Goal: Complete application form

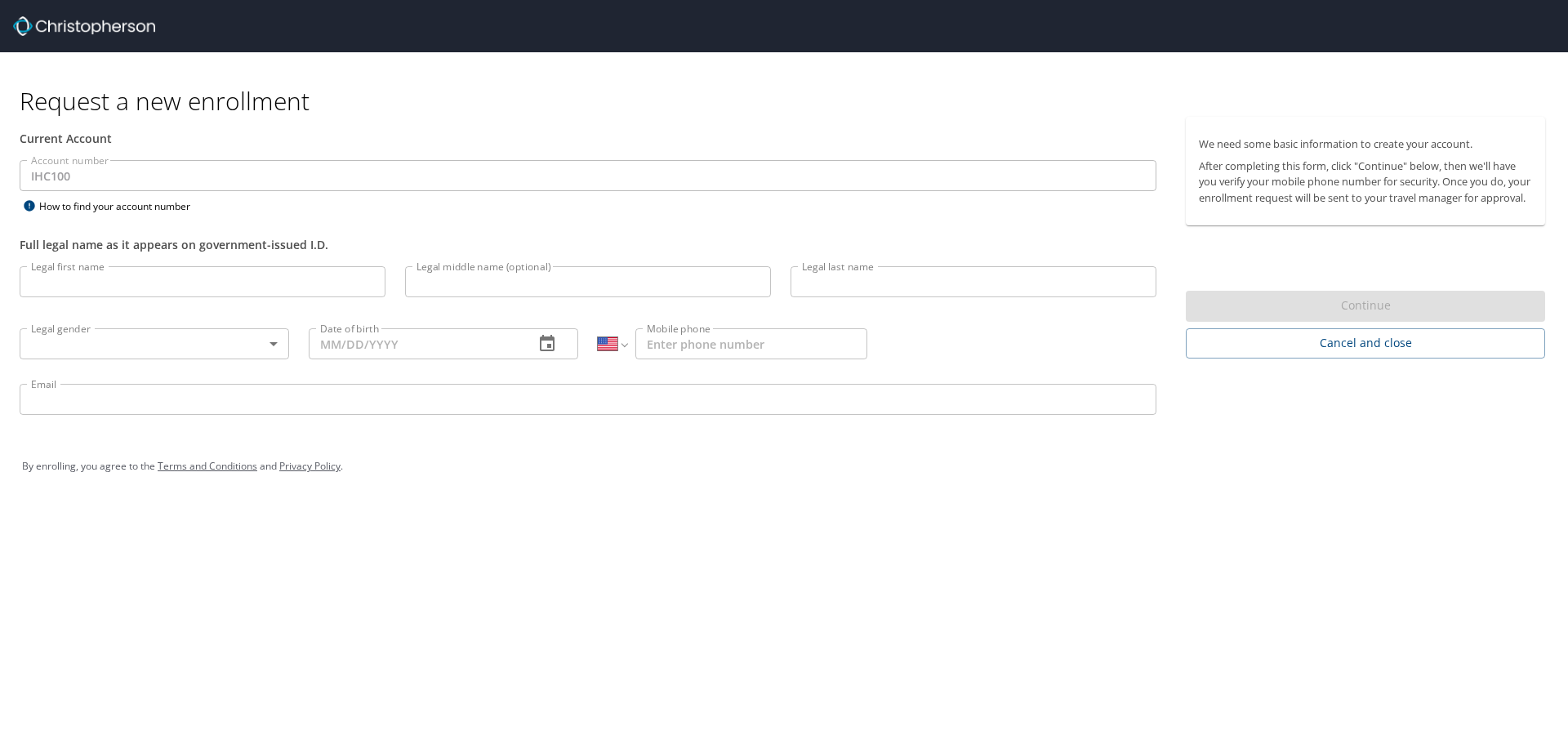
select select "US"
click at [1391, 354] on span "Cancel and close" at bounding box center [1366, 343] width 333 height 21
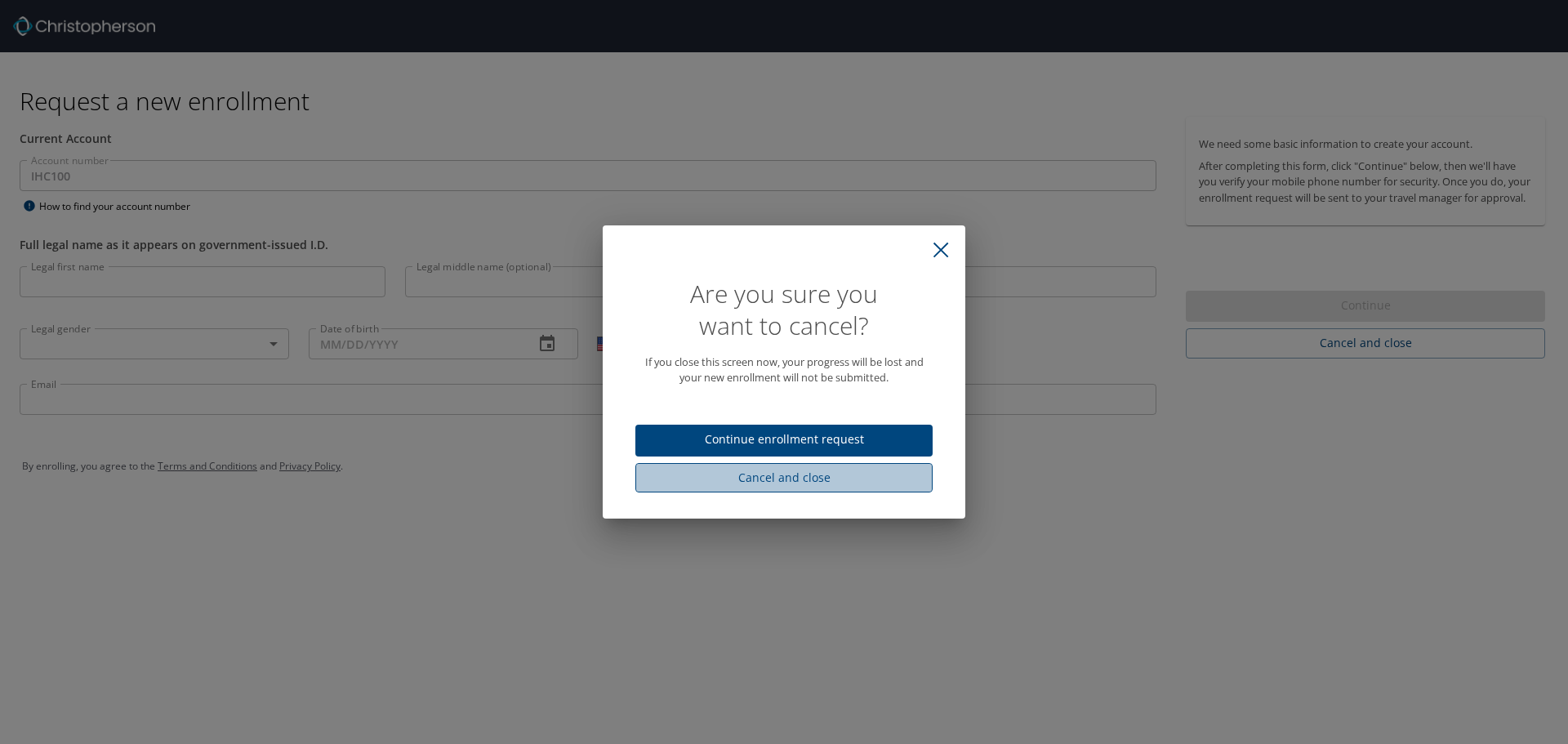
click at [854, 486] on span "Cancel and close" at bounding box center [784, 478] width 271 height 21
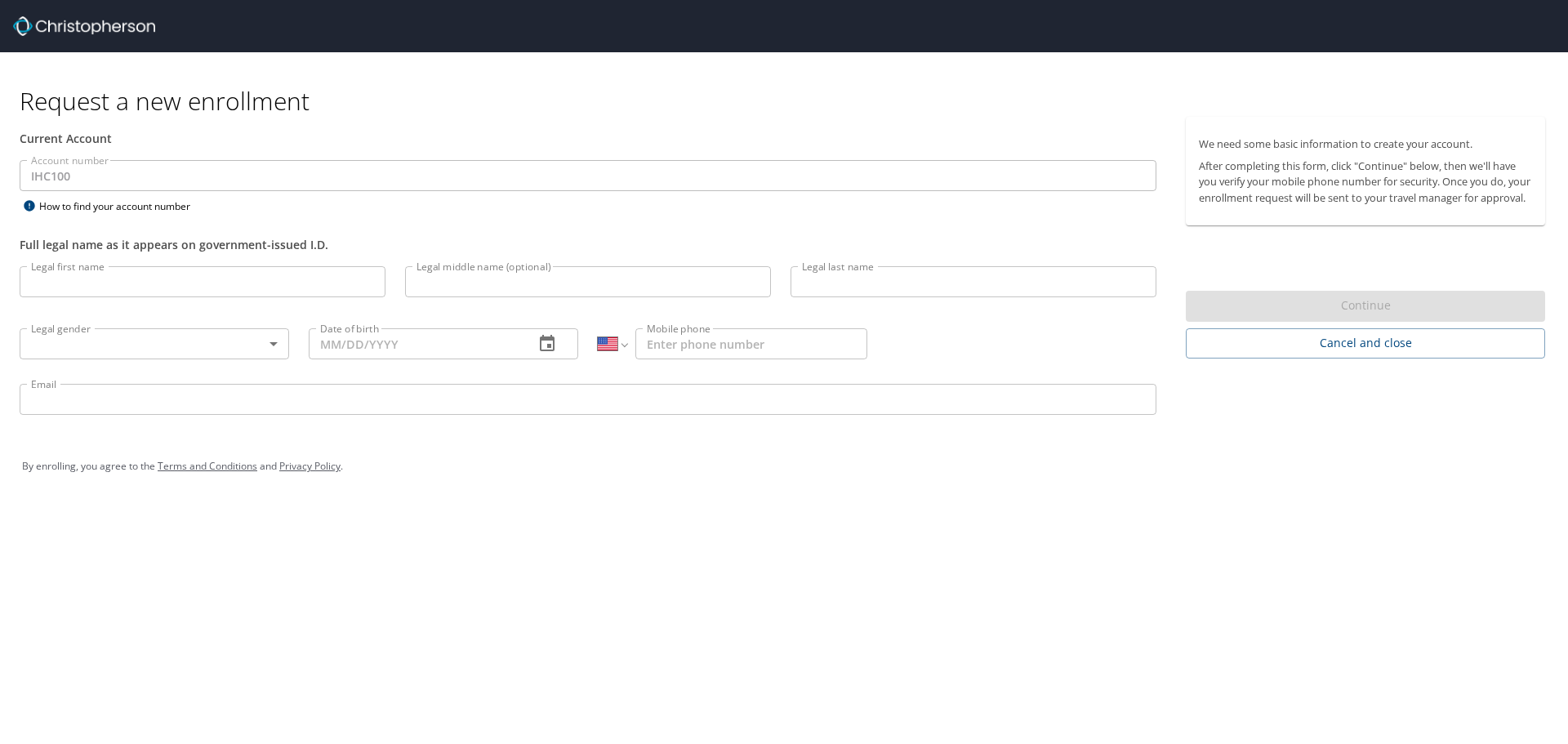
select select "US"
